Goal: Task Accomplishment & Management: Use online tool/utility

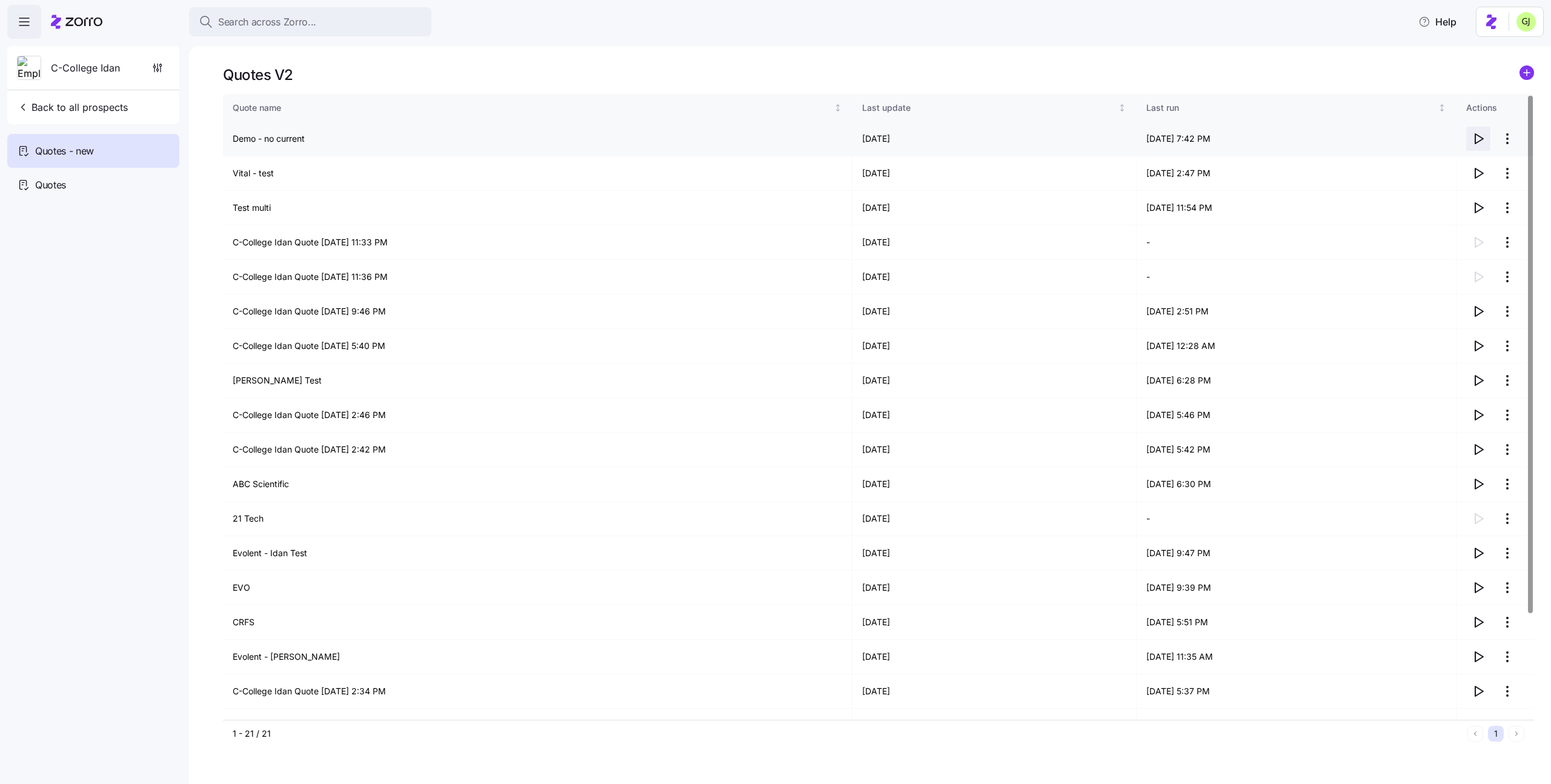
click at [1475, 136] on icon "button" at bounding box center [1479, 138] width 8 height 9
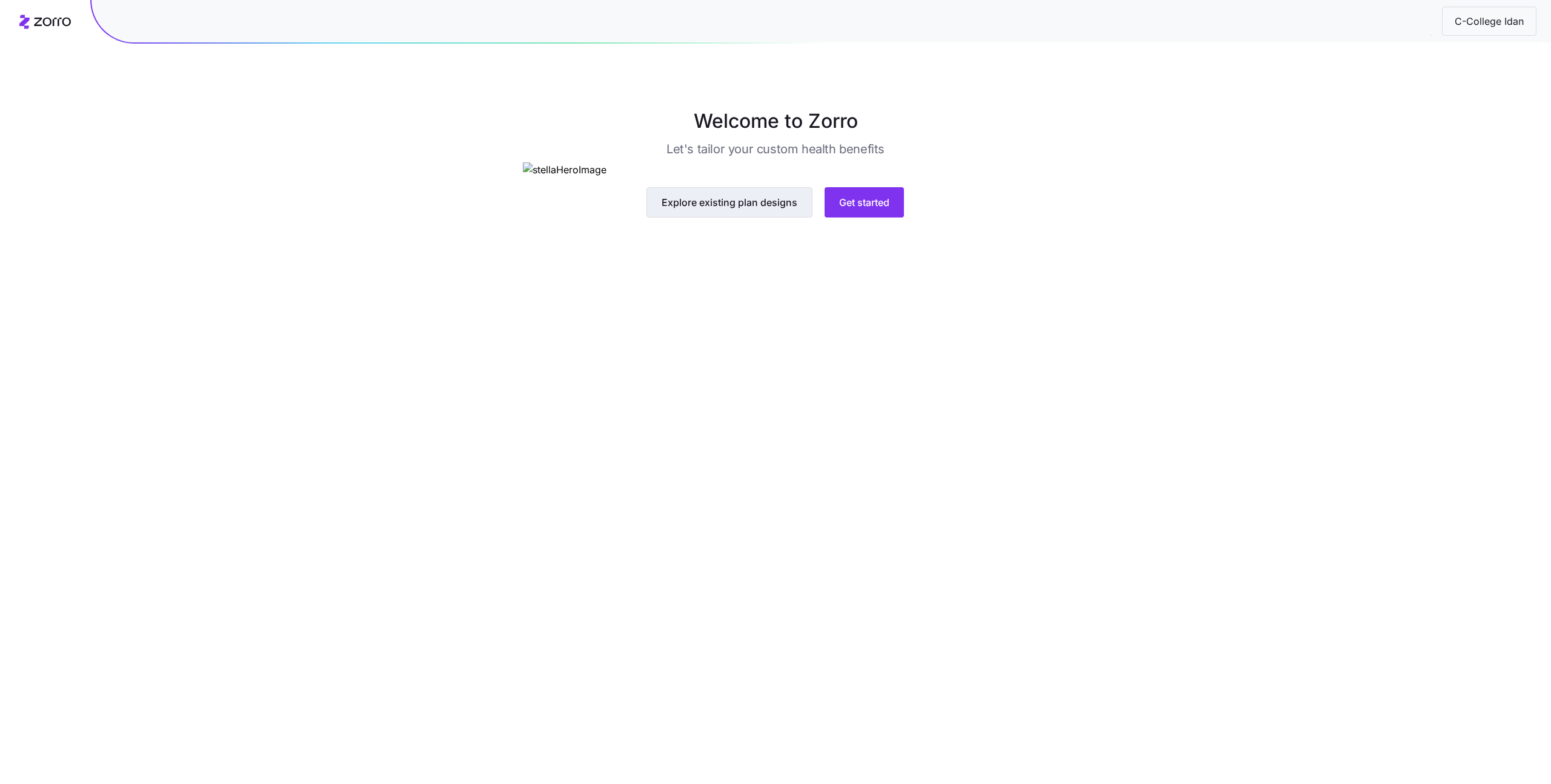
click at [772, 210] on span "Explore existing plan designs" at bounding box center [730, 202] width 136 height 14
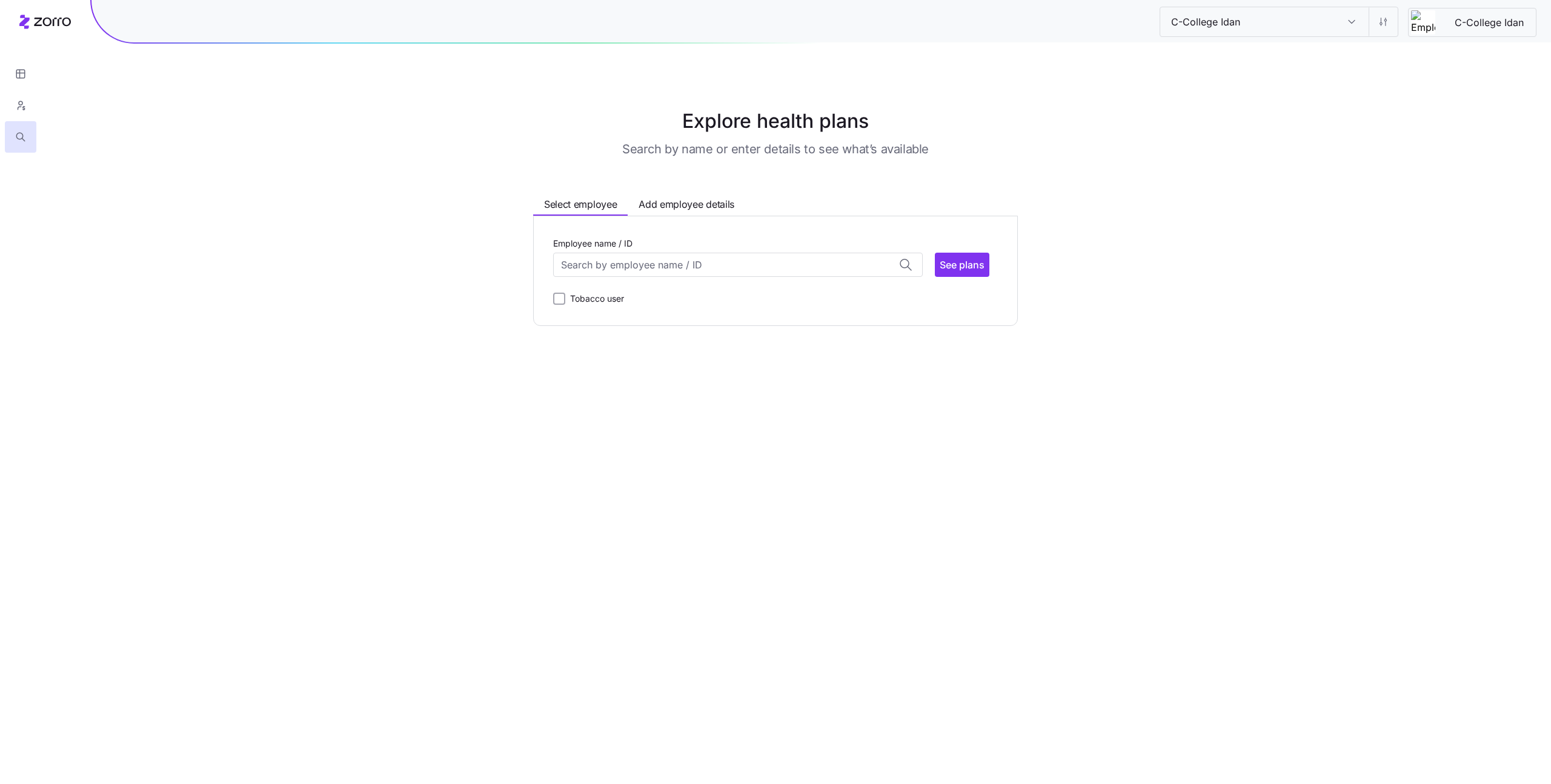
click at [1354, 28] on input "C-College Idan" at bounding box center [1352, 22] width 34 height 29
click at [1391, 207] on div "Explore health plans Search by name or enter details to see what’s available Se…" at bounding box center [776, 216] width 1551 height 219
click at [16, 111] on icon "button" at bounding box center [20, 105] width 11 height 12
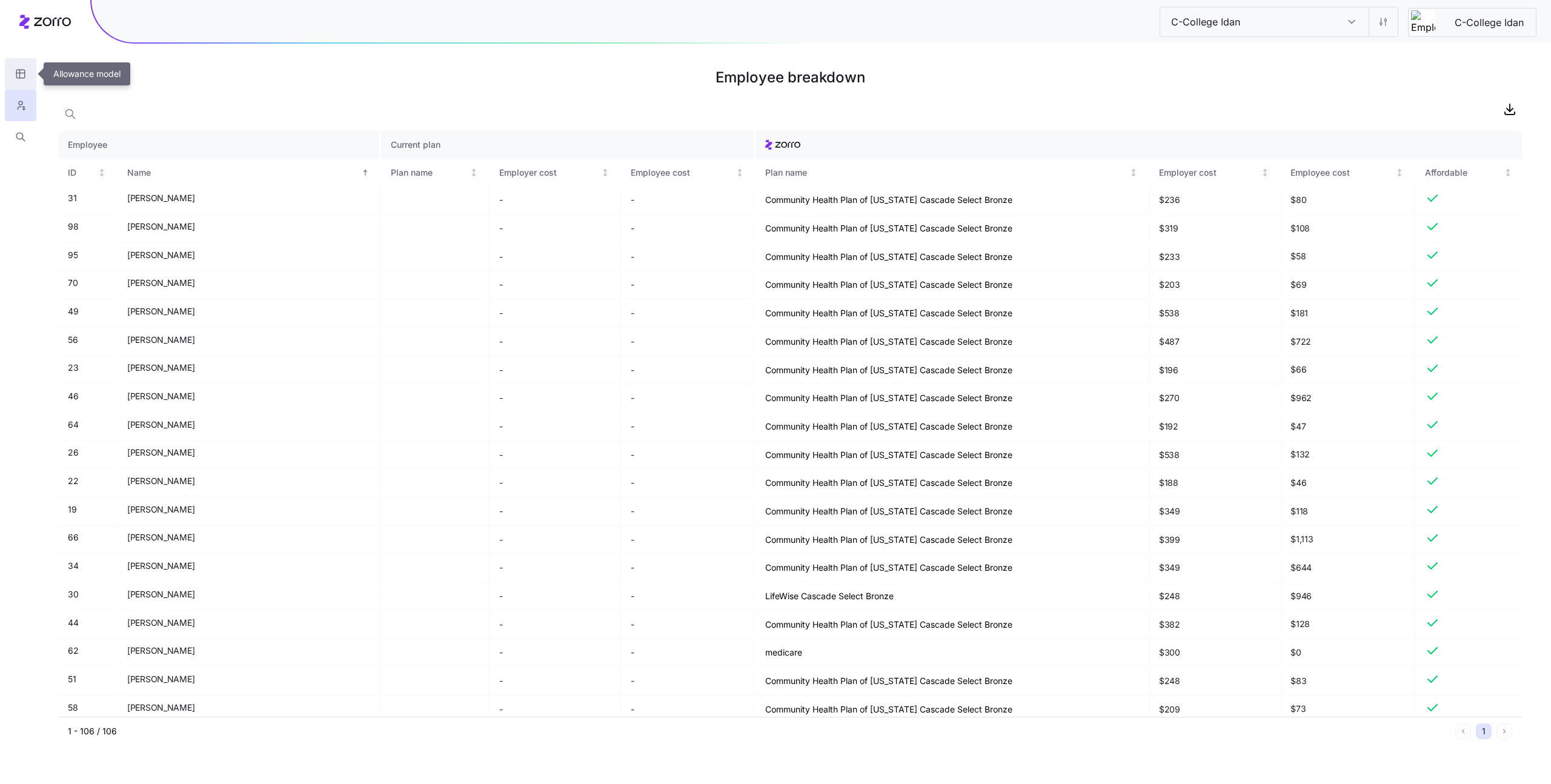
click at [18, 71] on icon "button" at bounding box center [20, 74] width 11 height 12
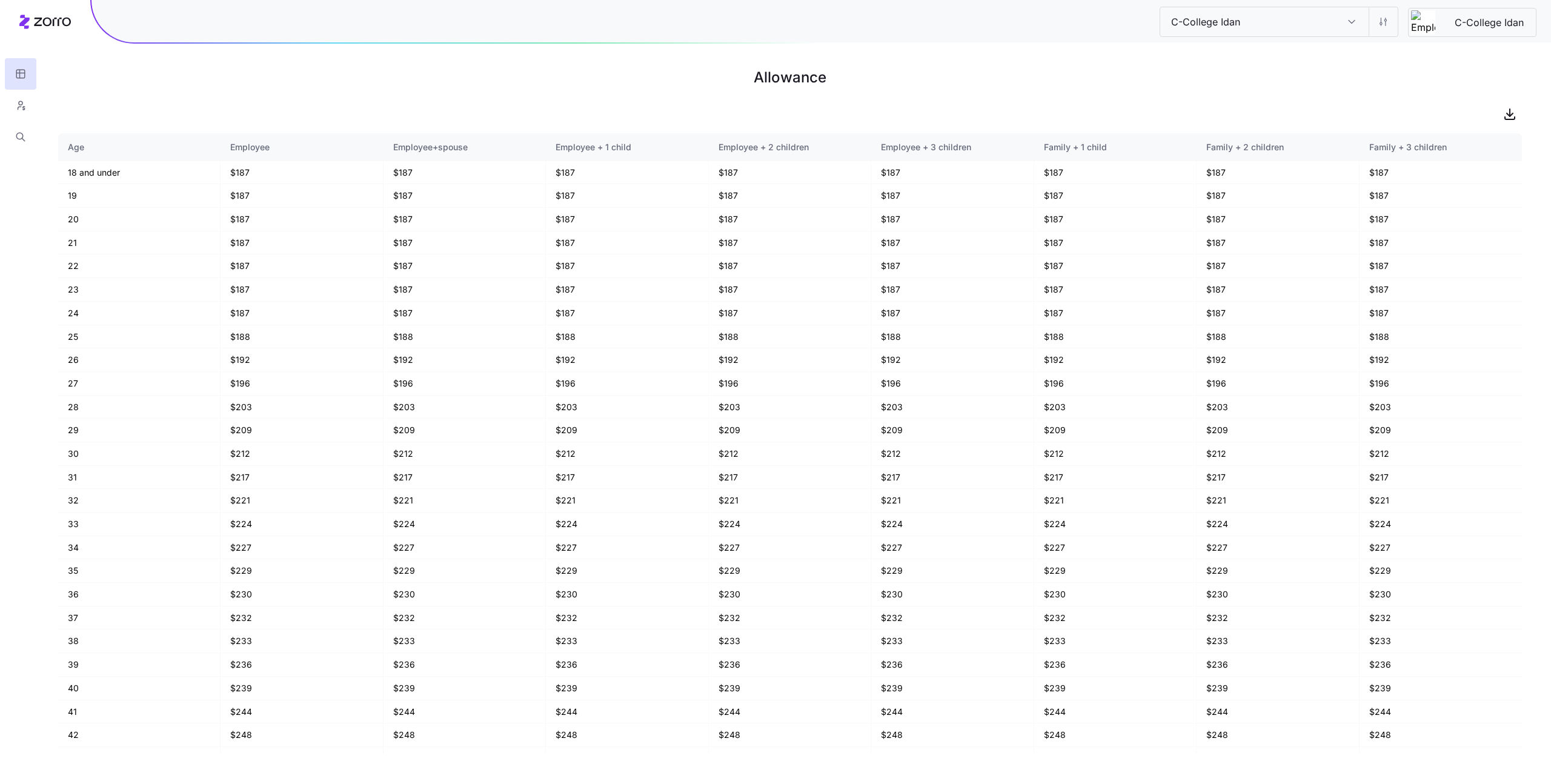
click at [1351, 20] on input "C-College Idan" at bounding box center [1352, 22] width 34 height 29
click at [1280, 83] on div "Plan design" at bounding box center [1265, 84] width 202 height 27
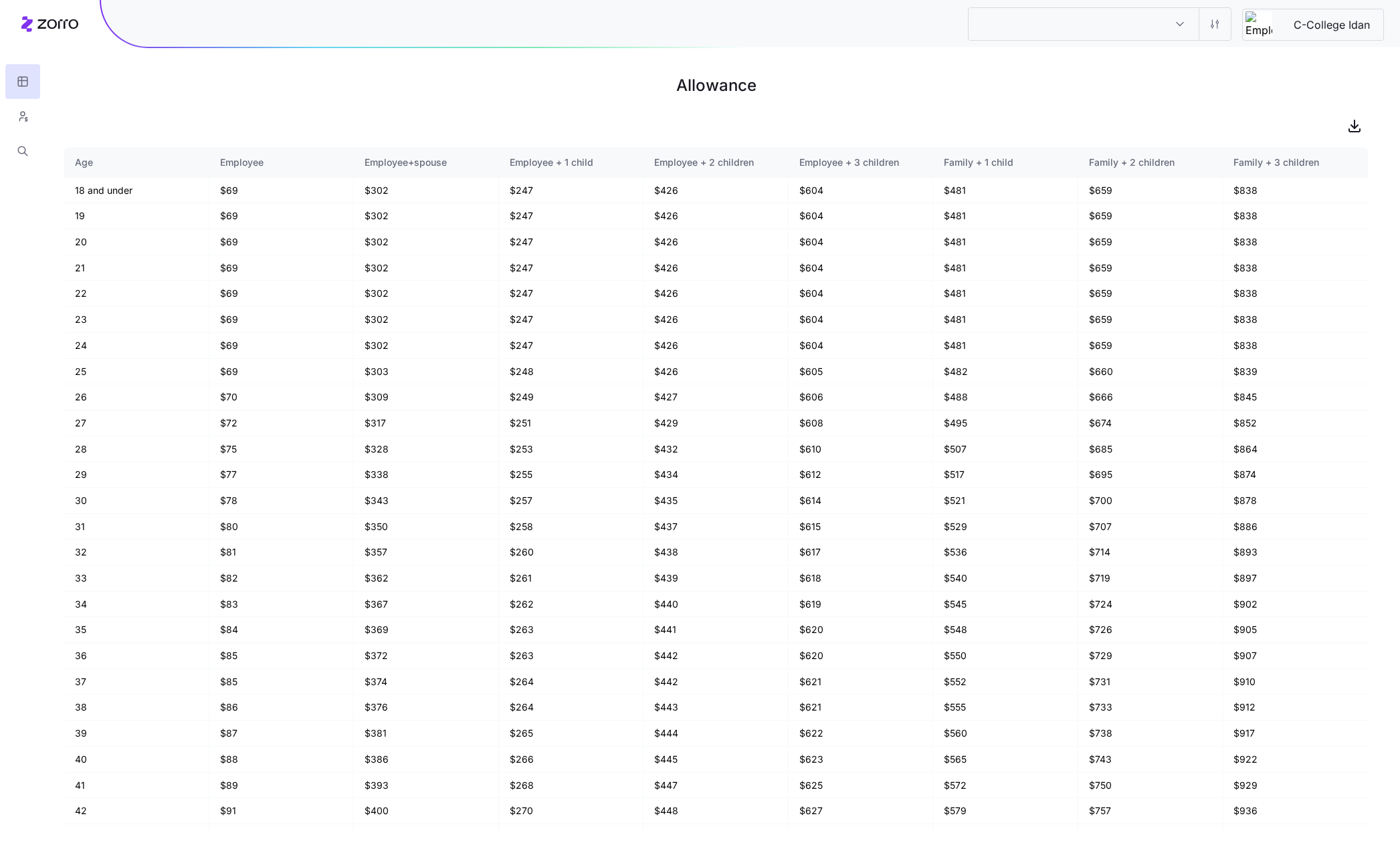
click at [1178, 23] on input "Plan design" at bounding box center [1179, 24] width 38 height 32
click at [1237, 80] on h1 "Allowance" at bounding box center [715, 85] width 1303 height 32
click at [25, 118] on icon "button" at bounding box center [23, 116] width 12 height 13
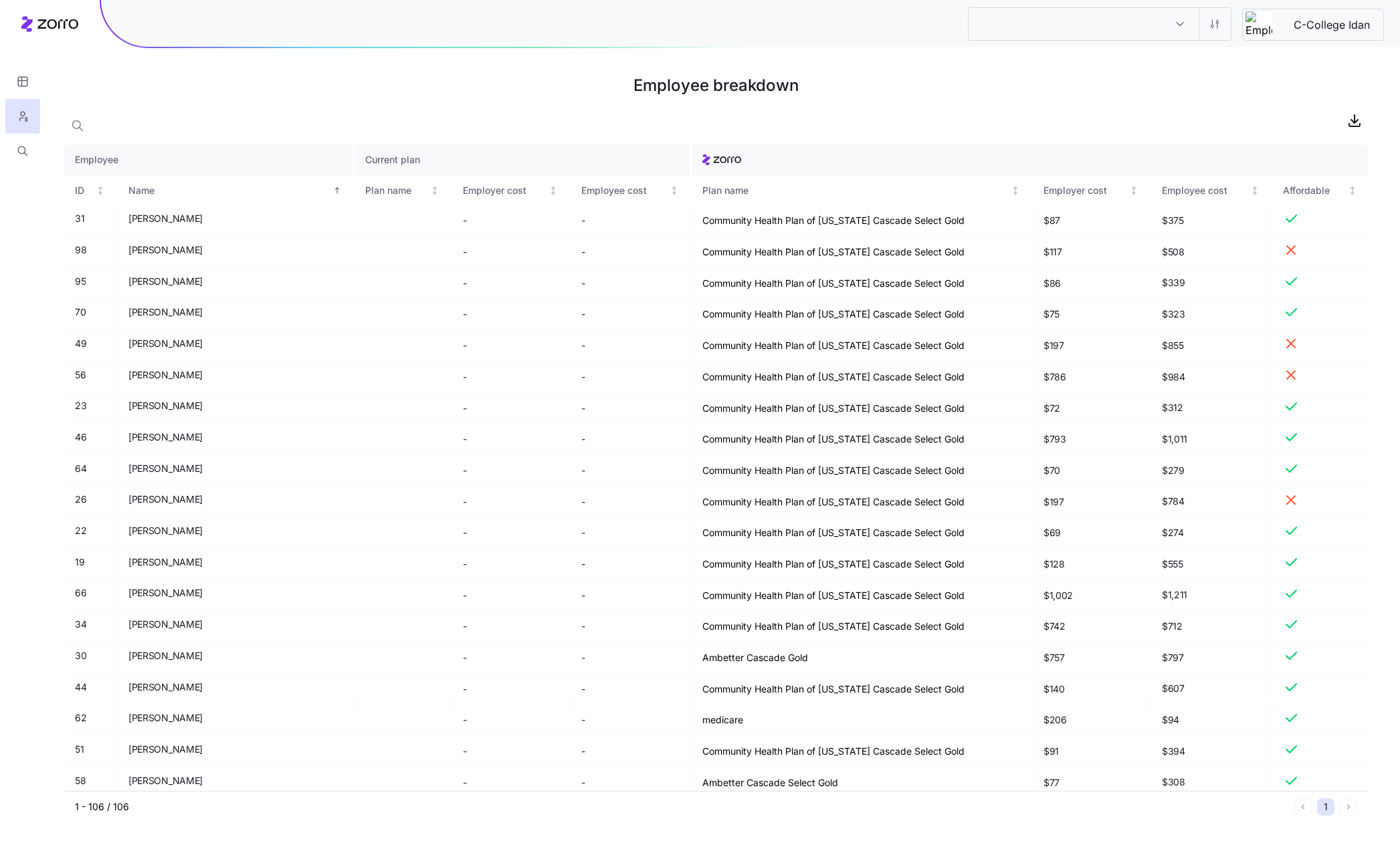
click at [1178, 27] on input "Plan design" at bounding box center [1179, 24] width 38 height 32
click at [1257, 85] on h1 "Employee breakdown" at bounding box center [715, 85] width 1303 height 32
click at [1182, 23] on input "Plan design" at bounding box center [1179, 24] width 38 height 32
click at [1097, 57] on div "C-College Idan" at bounding box center [1085, 63] width 222 height 30
type input "C-College Idan"
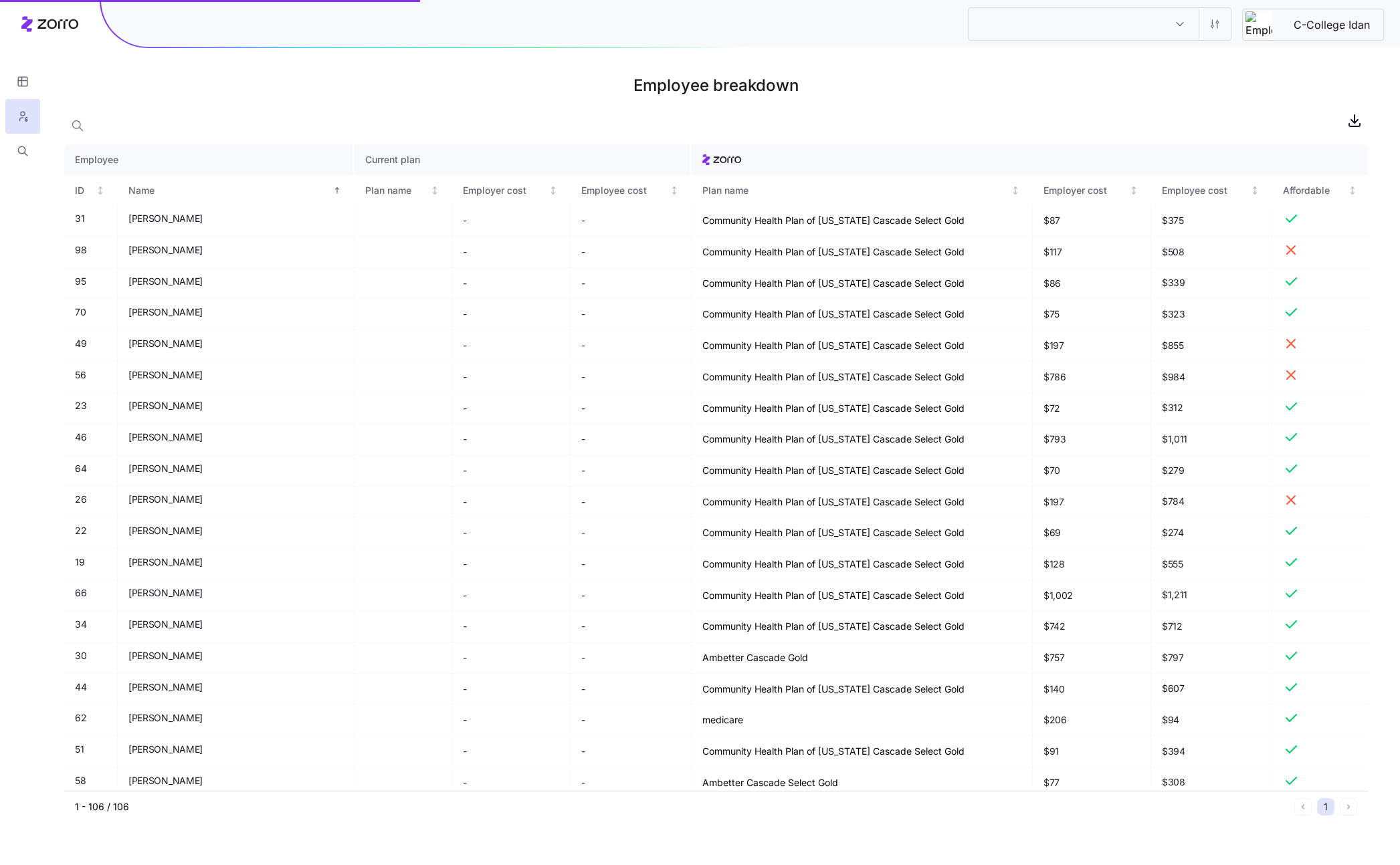
type input "C-College Idan"
click at [1179, 28] on input "C-College Idan" at bounding box center [1179, 24] width 38 height 32
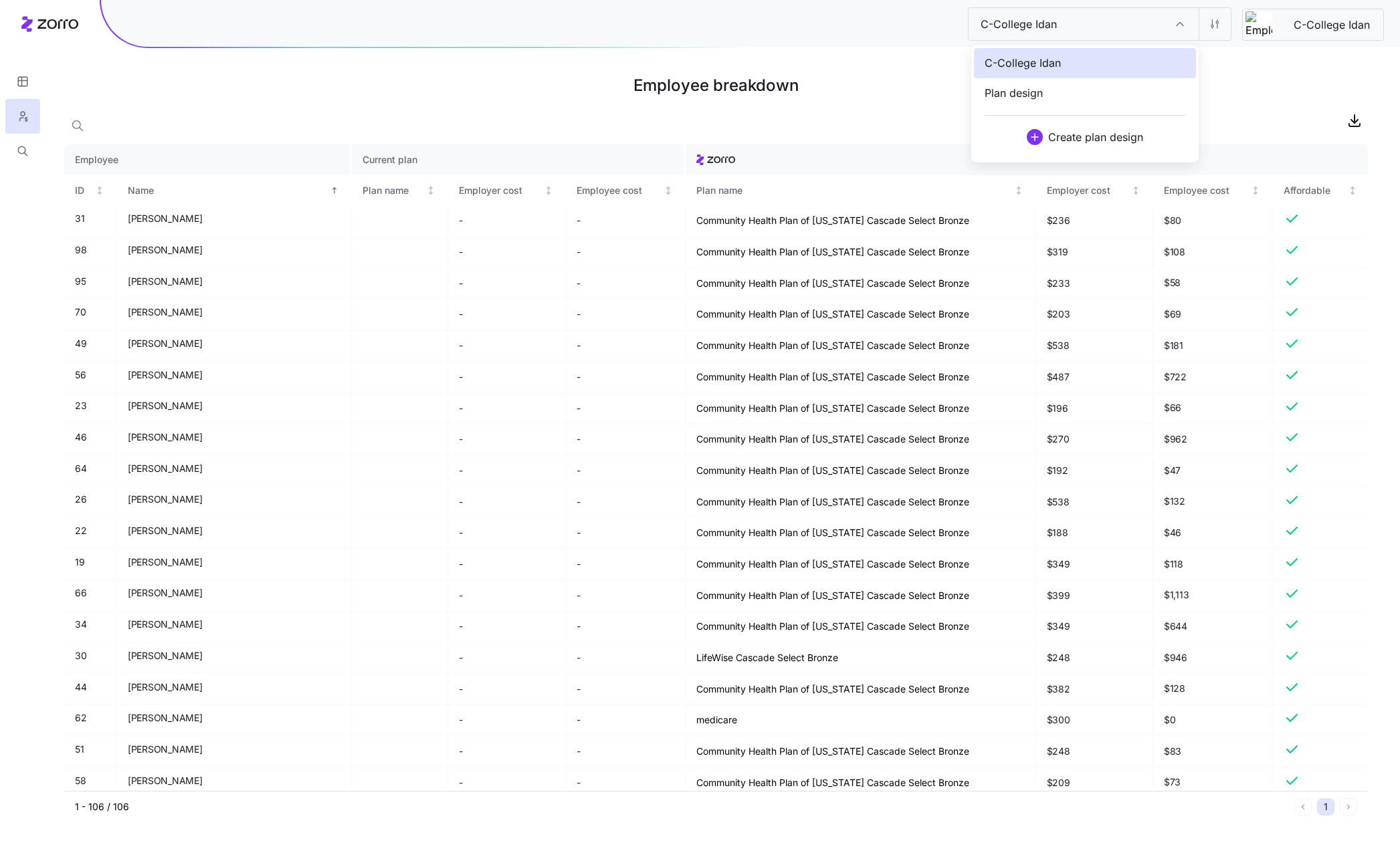
click at [1112, 88] on div "Plan design" at bounding box center [1085, 93] width 222 height 30
type input "Plan design"
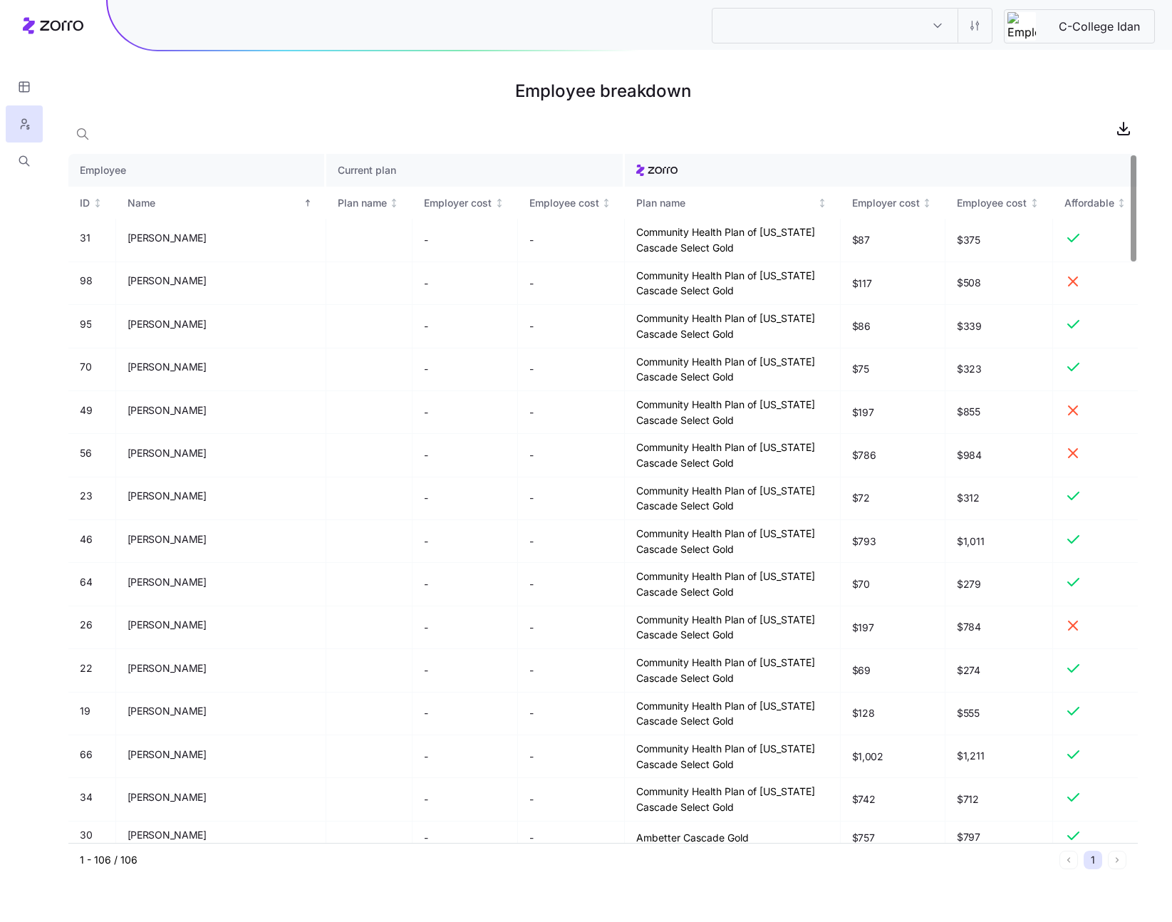
click at [953, 110] on div "Employee breakdown" at bounding box center [603, 94] width 1070 height 40
click at [931, 22] on input "Plan design" at bounding box center [938, 26] width 40 height 34
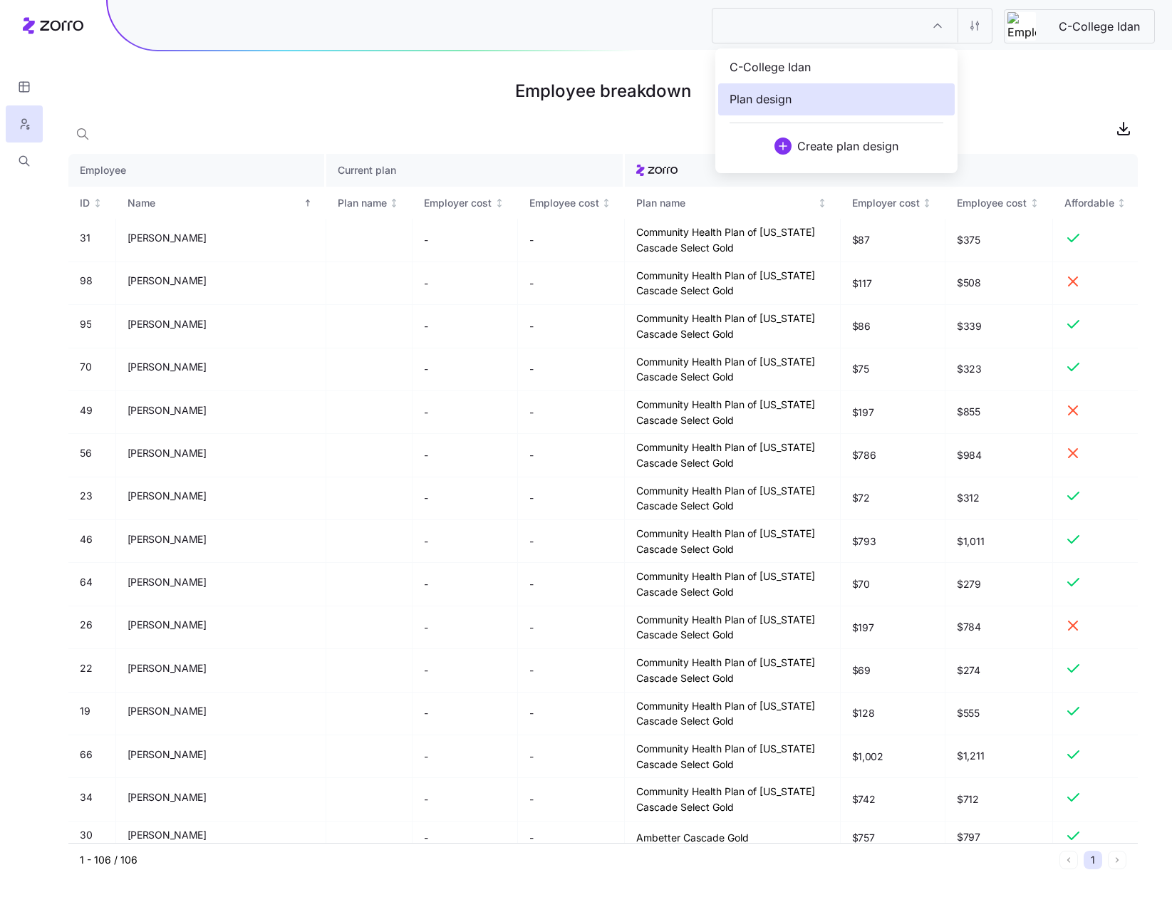
click at [842, 68] on div "C-College Idan" at bounding box center [836, 67] width 237 height 32
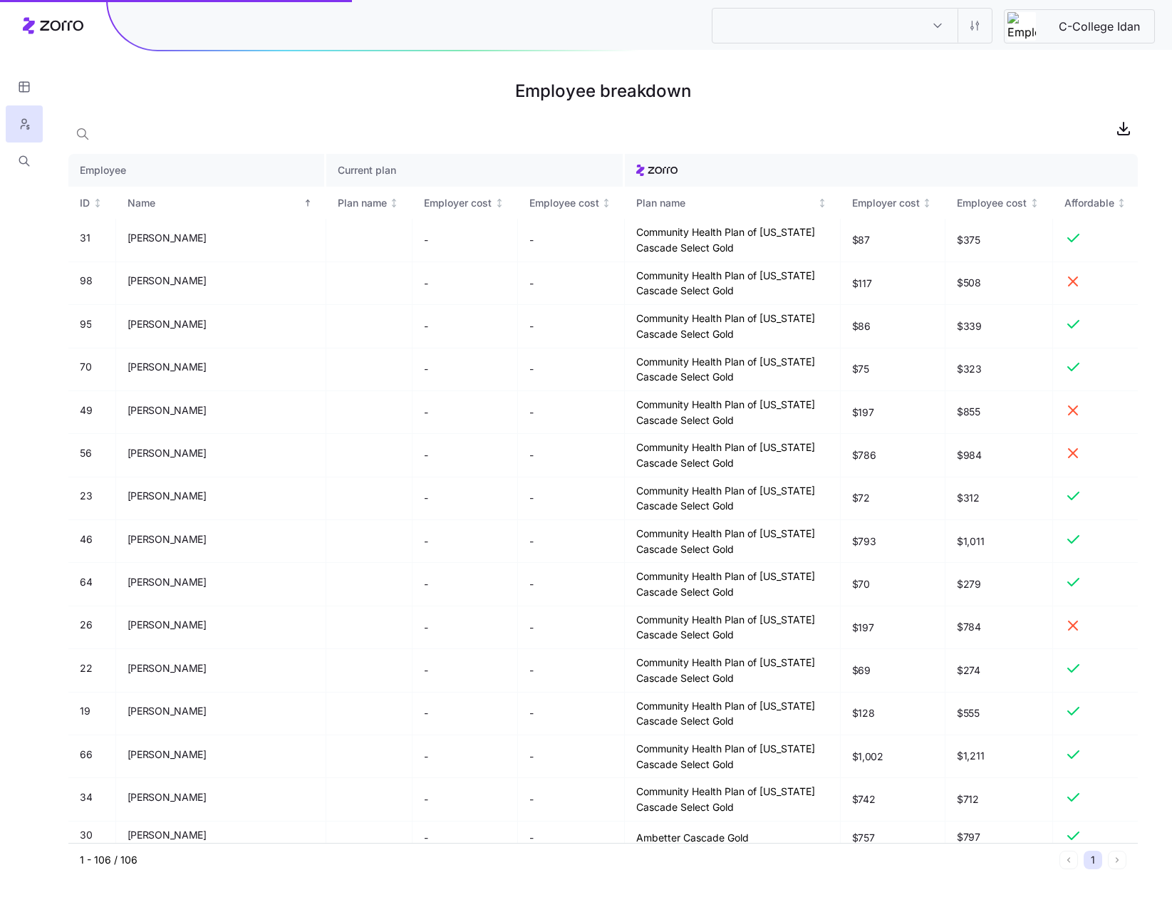
type input "C-College Idan"
click at [931, 24] on input "C-College Idan" at bounding box center [938, 26] width 40 height 34
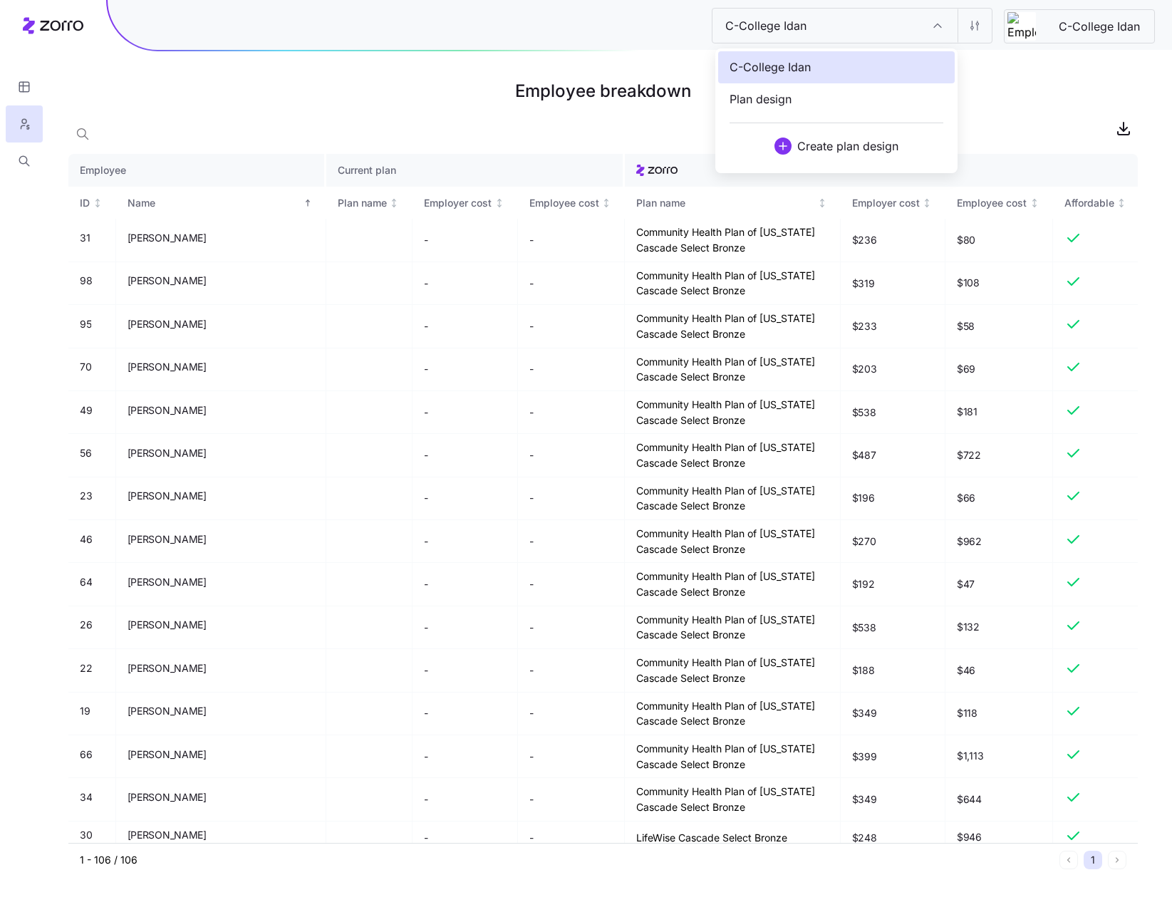
click at [878, 99] on div "Plan design" at bounding box center [836, 99] width 237 height 32
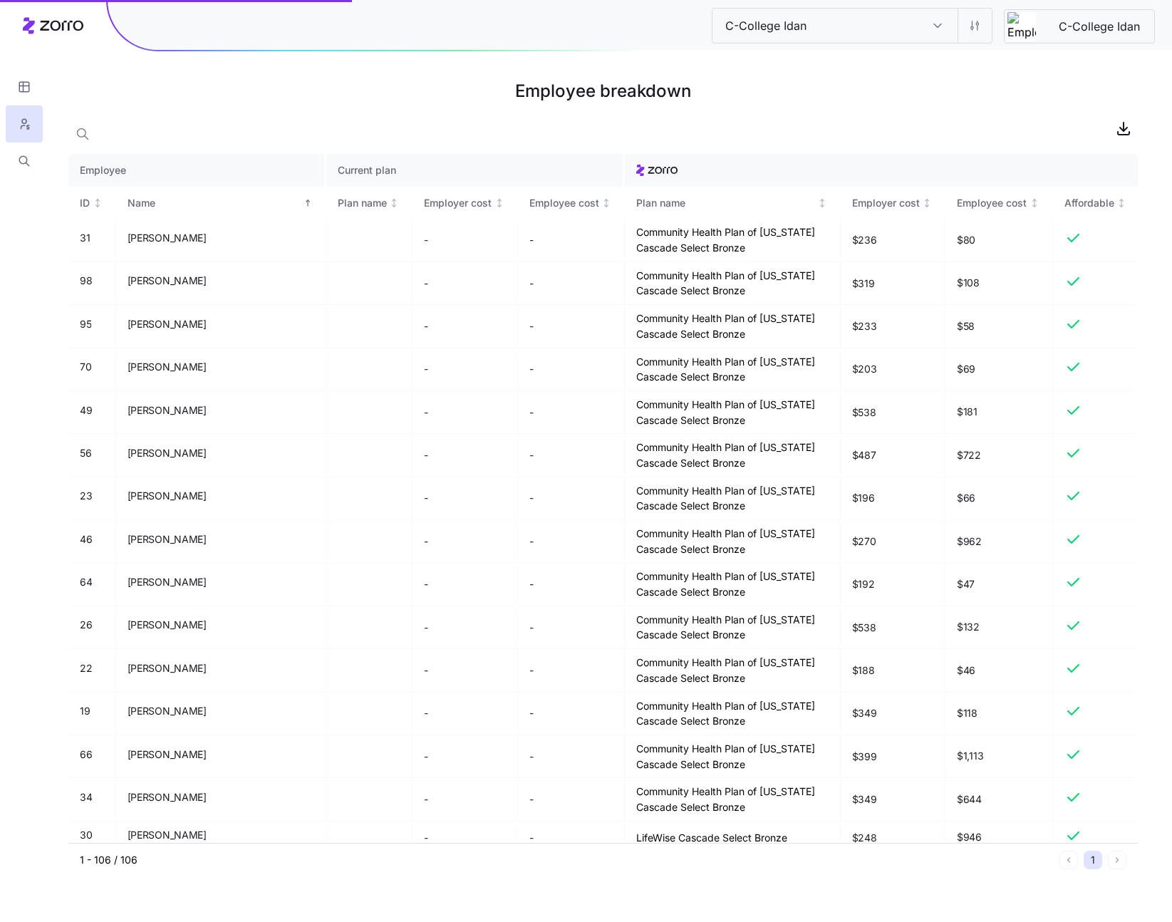
type input "Plan design"
click at [944, 30] on input "Plan design" at bounding box center [938, 26] width 40 height 34
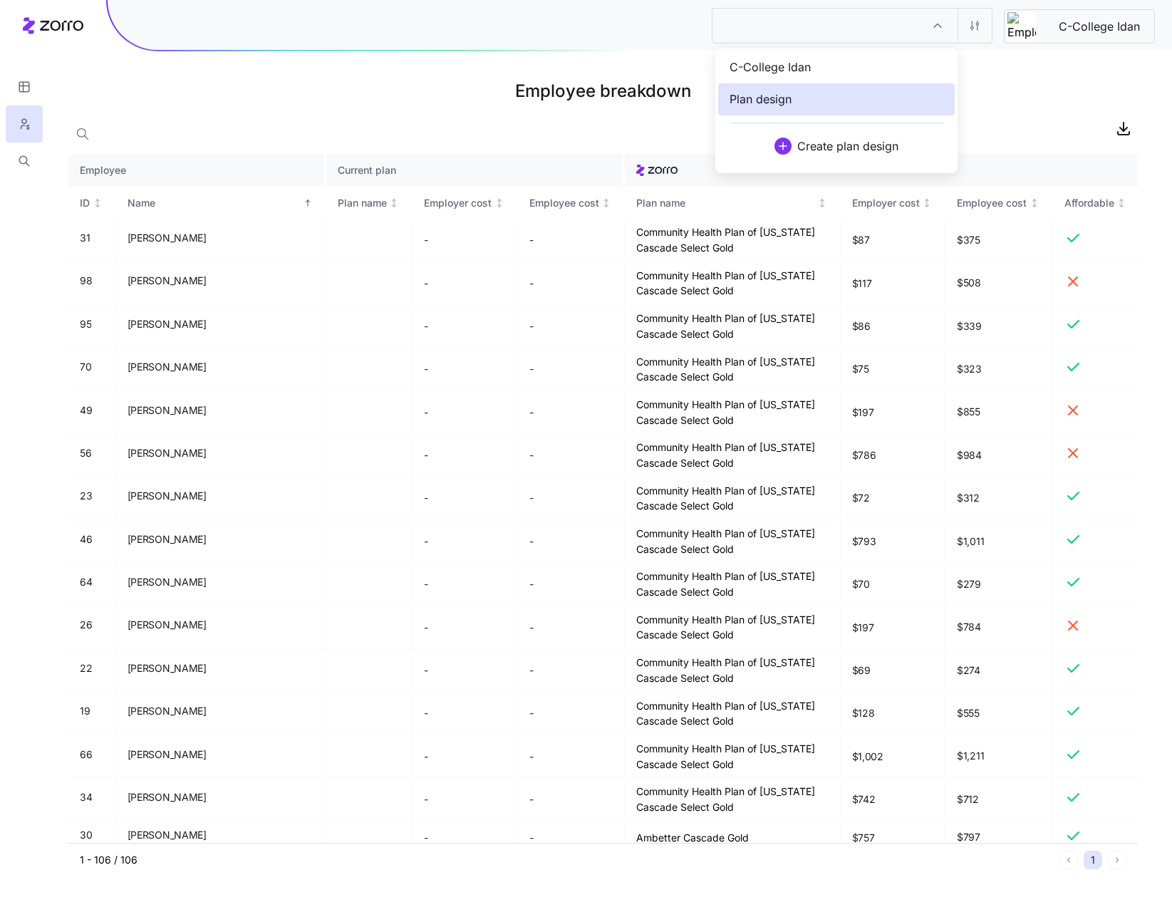
click at [869, 68] on div "C-College Idan" at bounding box center [836, 67] width 237 height 32
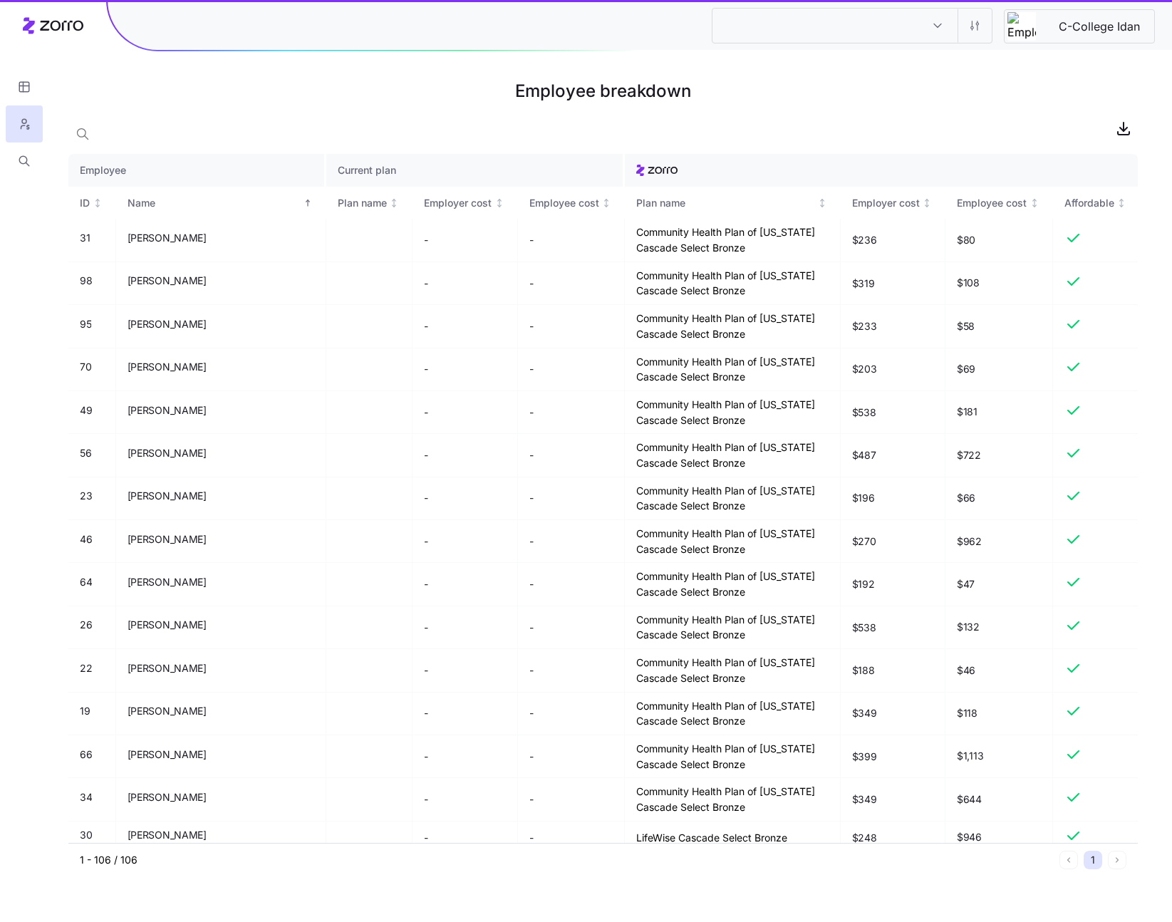
type input "C-College Idan"
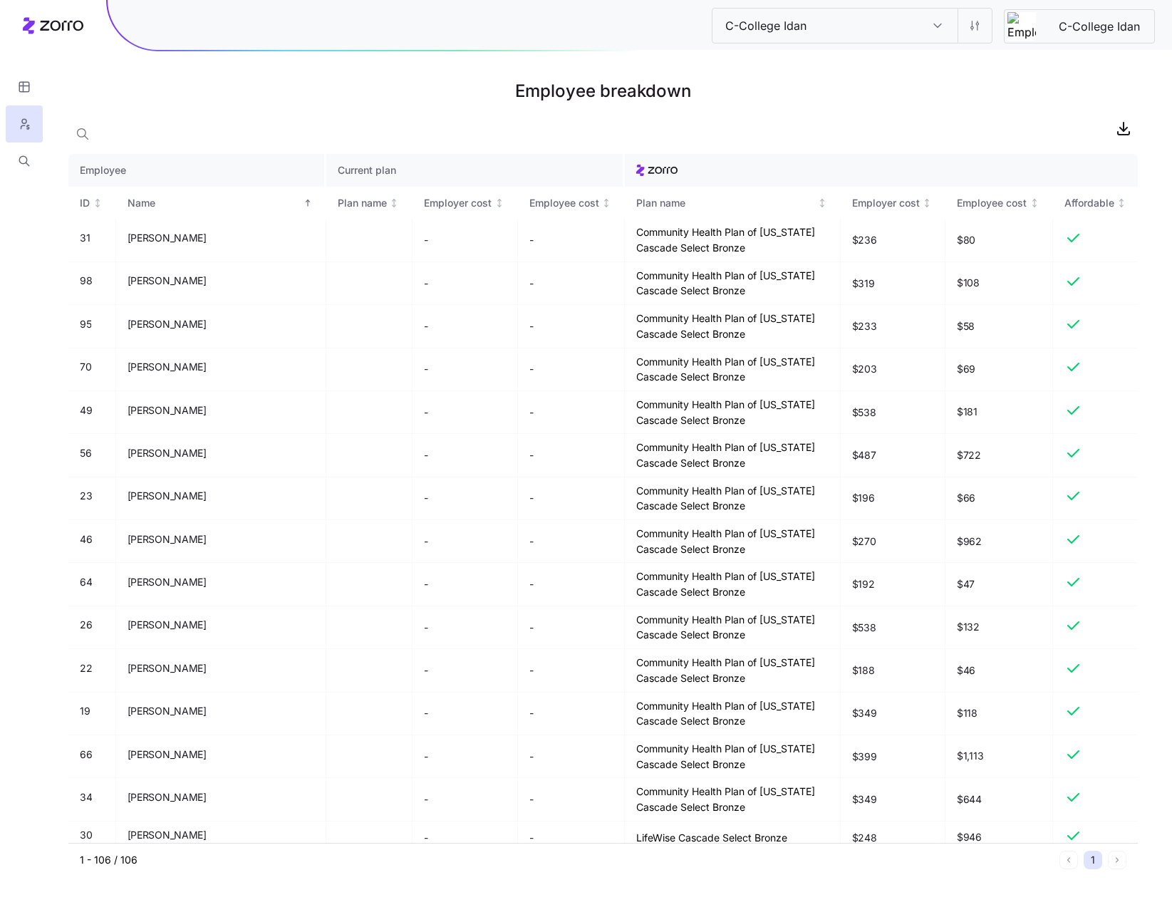
click at [941, 29] on input "C-College Idan" at bounding box center [938, 26] width 40 height 34
click at [864, 105] on div "Plan design" at bounding box center [836, 99] width 237 height 32
type input "Plan design"
click at [936, 34] on input "Plan design" at bounding box center [938, 26] width 40 height 34
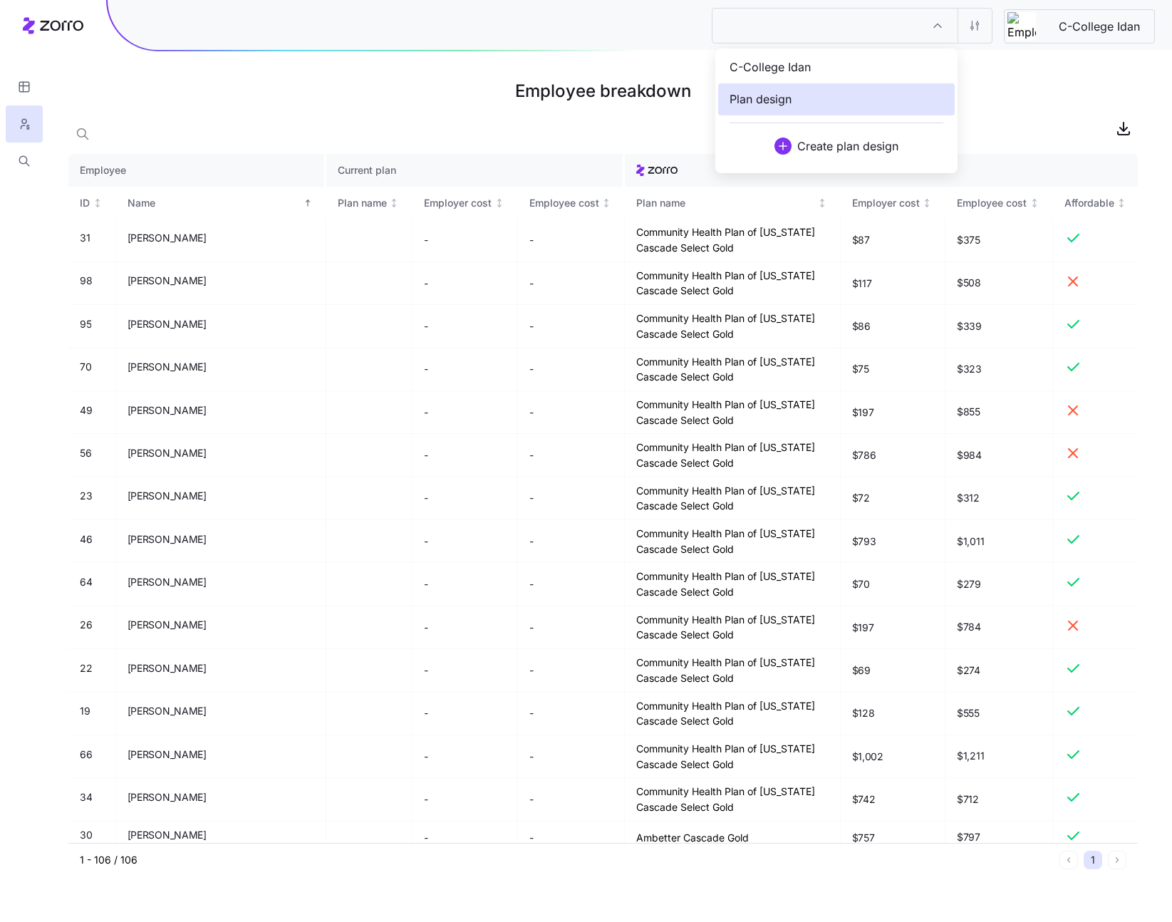
click at [877, 63] on div "C-College Idan" at bounding box center [836, 67] width 237 height 32
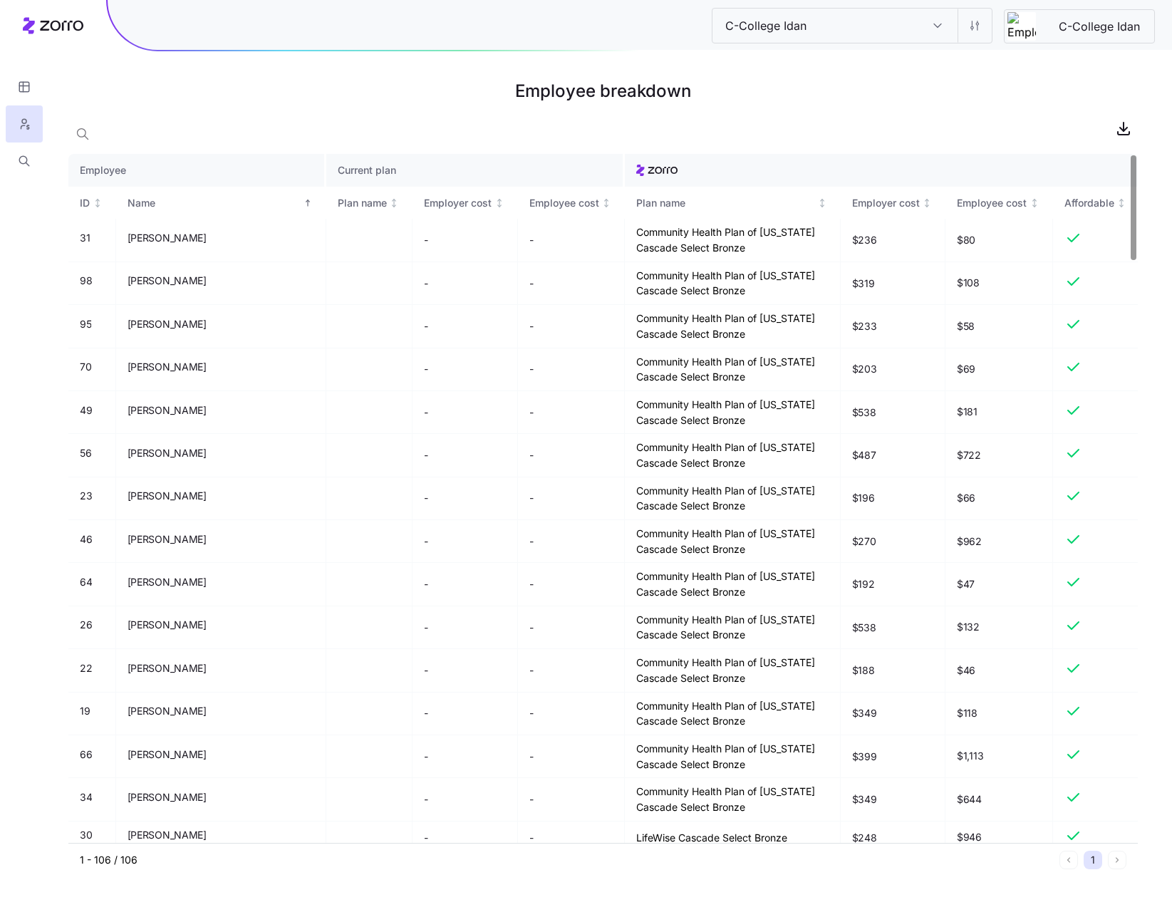
click at [940, 27] on input "C-College Idan" at bounding box center [938, 26] width 40 height 34
click at [1048, 93] on h1 "Employee breakdown" at bounding box center [603, 91] width 1070 height 34
